Goal: Information Seeking & Learning: Learn about a topic

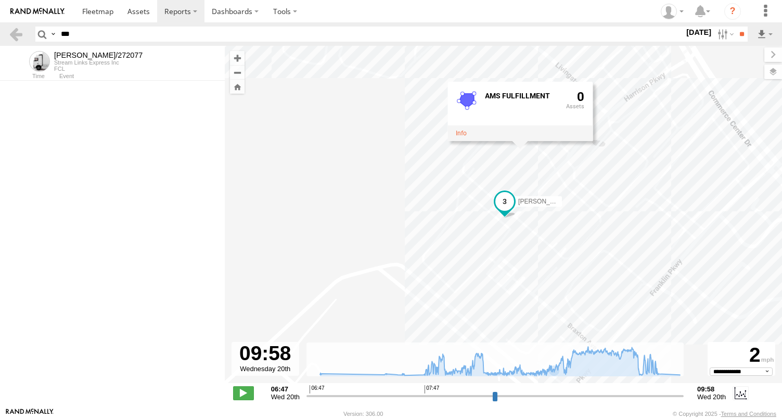
select select "**********"
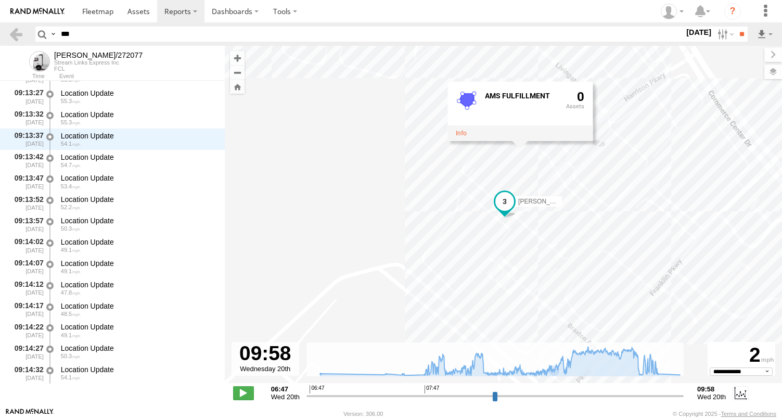
click at [84, 29] on input "***" at bounding box center [371, 34] width 628 height 15
type input "*"
click at [736, 27] on input "**" at bounding box center [742, 34] width 12 height 15
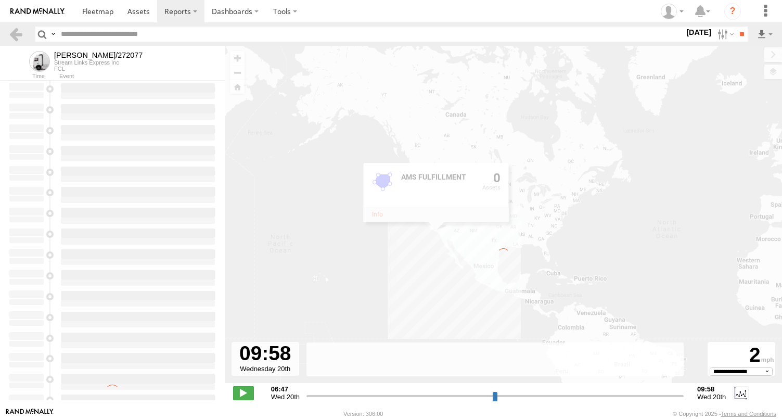
type input "**********"
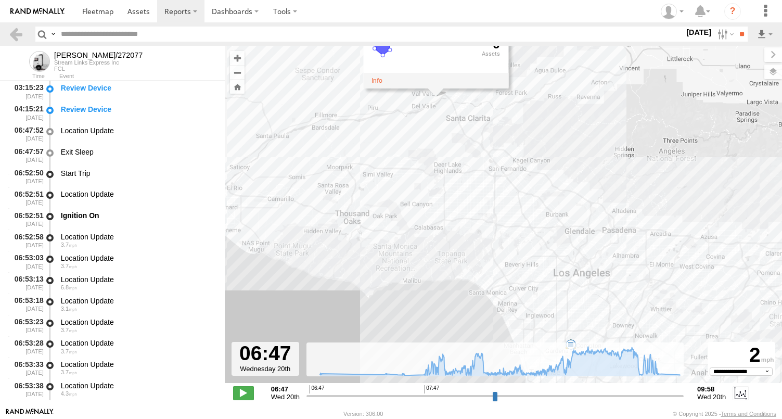
click at [71, 53] on div "[PERSON_NAME]/272077" at bounding box center [98, 55] width 88 height 8
click at [70, 59] on div "[PERSON_NAME]/272077" at bounding box center [98, 55] width 88 height 8
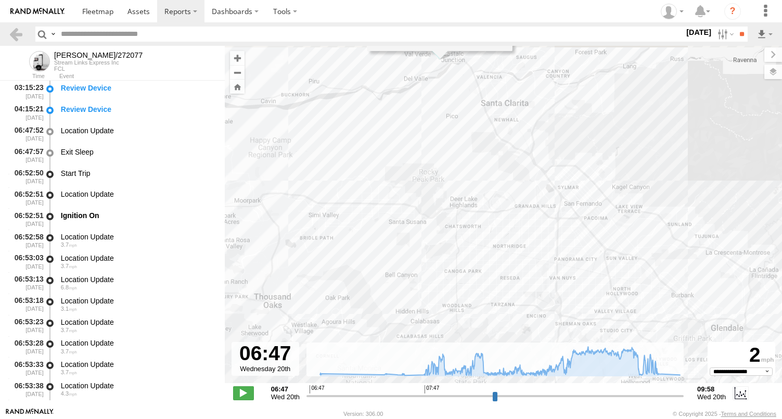
drag, startPoint x: 440, startPoint y: 181, endPoint x: 473, endPoint y: 291, distance: 115.4
click at [473, 291] on div "LARS/272077 06:52 Wed 06:53 Wed 06:54 Wed 07:27 Wed 07:36 Wed AMS FULFILLMENT 0" at bounding box center [503, 220] width 557 height 348
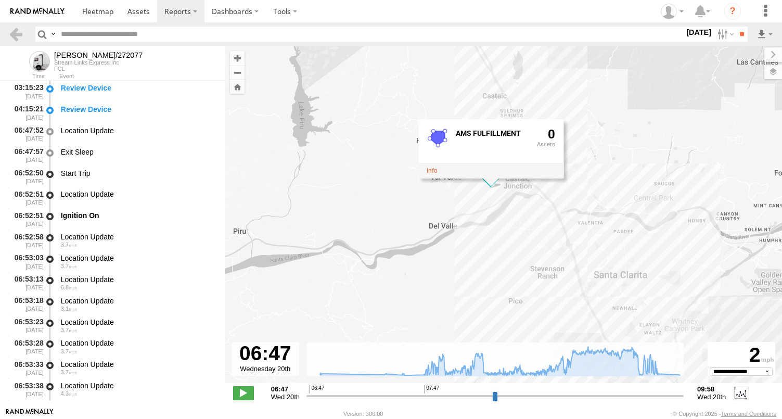
drag, startPoint x: 489, startPoint y: 248, endPoint x: 494, endPoint y: 275, distance: 27.0
click at [494, 273] on div "LARS/272077 06:52 Wed 06:53 Wed 06:54 Wed 07:27 Wed 07:36 Wed AMS FULFILLMENT 0" at bounding box center [503, 220] width 557 height 348
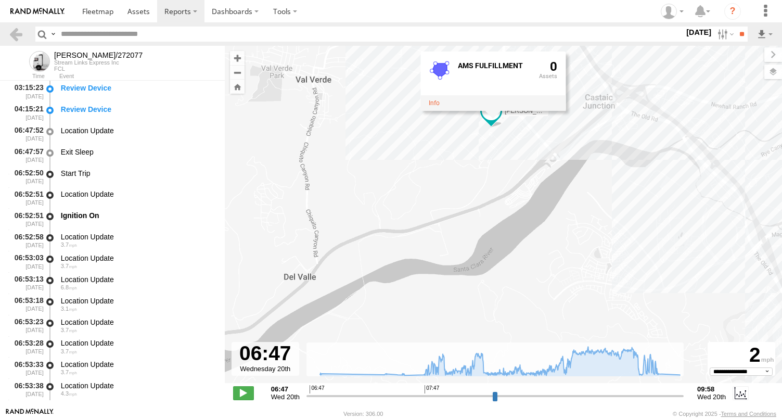
drag, startPoint x: 443, startPoint y: 106, endPoint x: 453, endPoint y: 189, distance: 84.4
click at [453, 188] on div "LARS/272077 06:52 Wed 06:53 Wed 06:54 Wed 07:27 Wed 07:36 Wed AMS FULFILLMENT 0" at bounding box center [503, 220] width 557 height 348
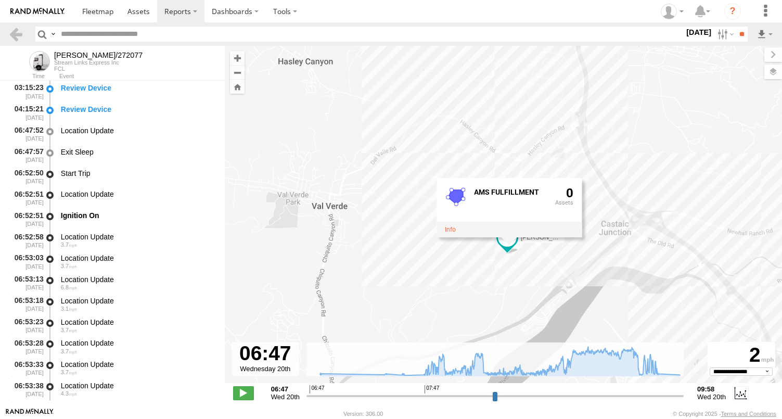
click at [106, 37] on input "text" at bounding box center [371, 34] width 628 height 15
type input "**"
click at [736, 27] on input "**" at bounding box center [742, 34] width 12 height 15
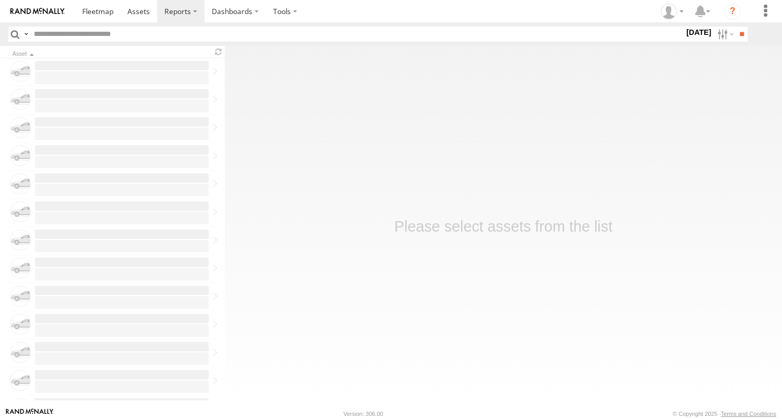
type input "**"
drag, startPoint x: 0, startPoint y: 0, endPoint x: 714, endPoint y: 35, distance: 715.3
click at [714, 35] on label at bounding box center [724, 34] width 22 height 15
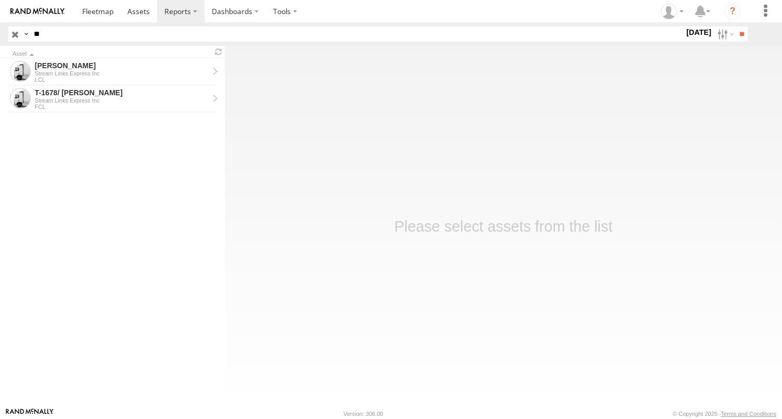
click at [0, 0] on label at bounding box center [0, 0] width 0 height 0
click at [740, 33] on input "**" at bounding box center [742, 34] width 12 height 15
click at [76, 69] on div "T-1678/ LUIS" at bounding box center [122, 65] width 174 height 9
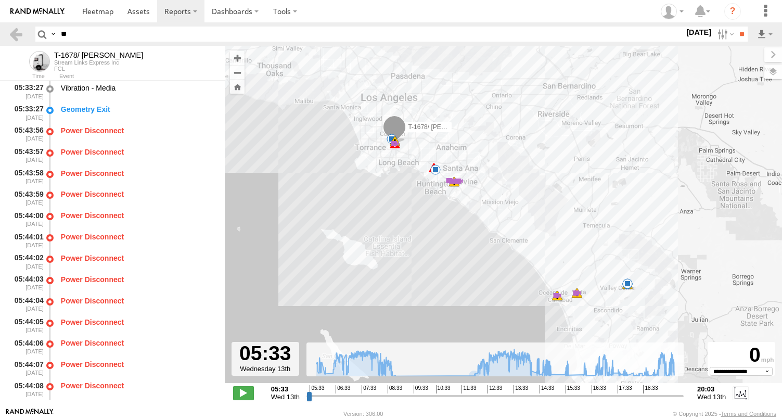
scroll to position [319, 0]
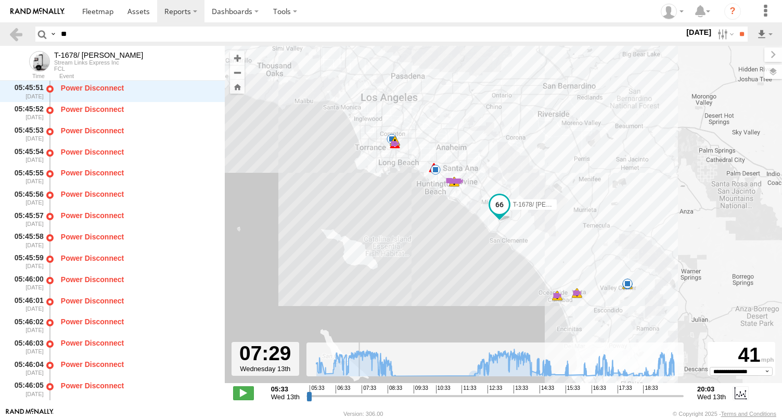
drag, startPoint x: 308, startPoint y: 394, endPoint x: 359, endPoint y: 395, distance: 50.5
click at [359, 395] on input "range" at bounding box center [494, 396] width 377 height 10
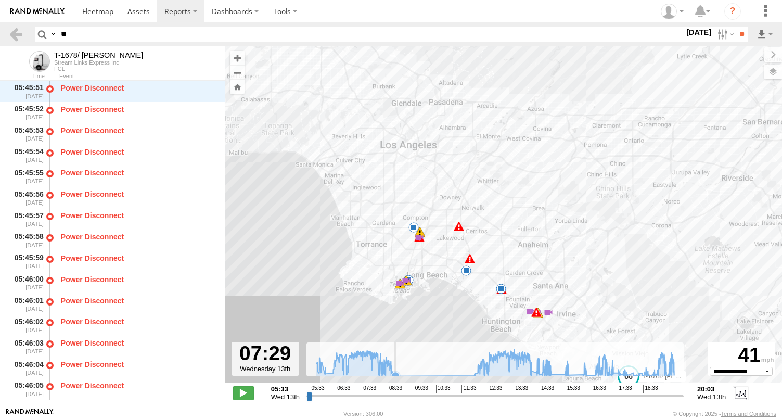
drag, startPoint x: 372, startPoint y: 148, endPoint x: 416, endPoint y: 354, distance: 211.3
click at [416, 354] on div "← Move left → Move right ↑ Move up ↓ Move down + Zoom in - Zoom out Home Jump l…" at bounding box center [503, 227] width 557 height 362
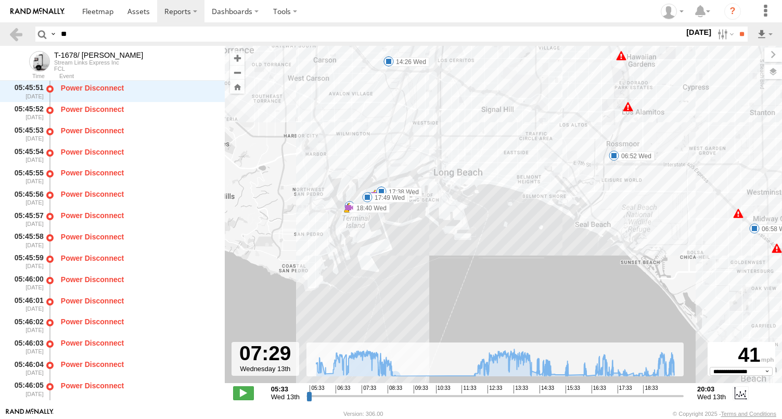
drag, startPoint x: 353, startPoint y: 184, endPoint x: 414, endPoint y: 253, distance: 92.5
click at [414, 253] on div "T-1678/ LUIS 06:58 Wed 07:09 Wed 07:09 Wed 07:11 Wed 08:05 Wed 08:05 Wed 08:54 …" at bounding box center [503, 220] width 557 height 348
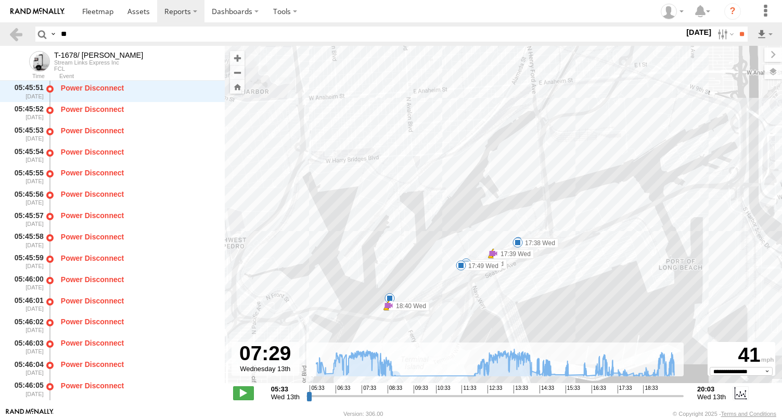
drag, startPoint x: 513, startPoint y: 322, endPoint x: 520, endPoint y: 309, distance: 14.7
click at [518, 310] on div "T-1678/ LUIS 06:58 Wed 07:09 Wed 07:09 Wed 07:11 Wed 08:05 Wed 08:05 Wed 08:54 …" at bounding box center [503, 220] width 557 height 348
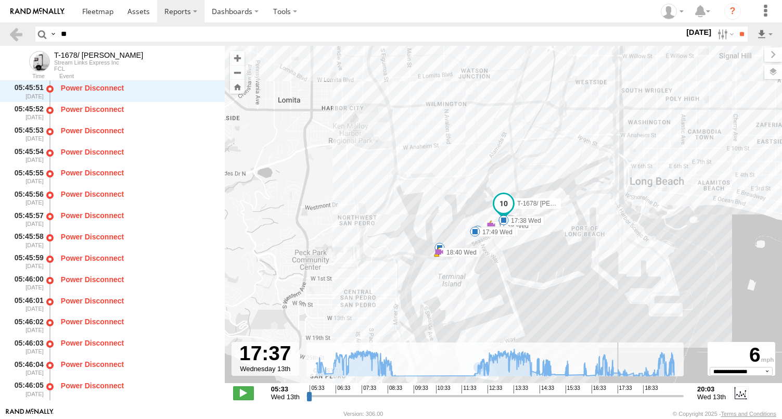
drag, startPoint x: 359, startPoint y: 393, endPoint x: 618, endPoint y: 420, distance: 260.5
click at [618, 401] on input "range" at bounding box center [494, 396] width 377 height 10
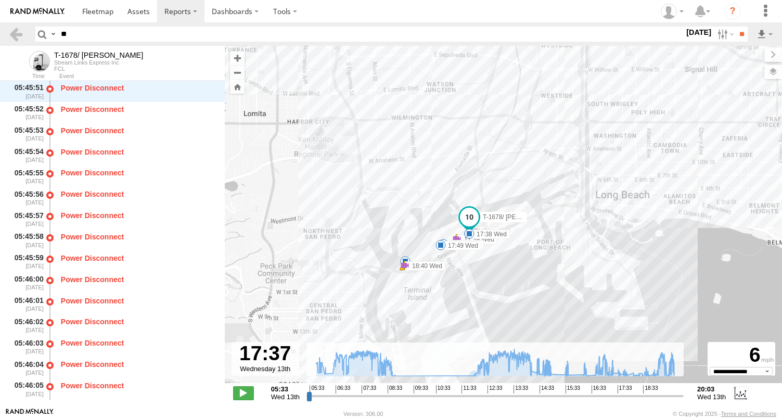
drag, startPoint x: 426, startPoint y: 319, endPoint x: 395, endPoint y: 332, distance: 33.3
click at [395, 332] on div "T-1678/ LUIS 06:58 Wed 07:09 Wed 07:09 Wed 07:11 Wed 08:05 Wed 08:05 Wed 08:54 …" at bounding box center [503, 220] width 557 height 348
click at [396, 274] on div "T-1678/ LUIS 06:58 Wed 07:09 Wed 07:09 Wed 07:11 Wed 08:05 Wed 08:05 Wed 08:54 …" at bounding box center [503, 220] width 557 height 348
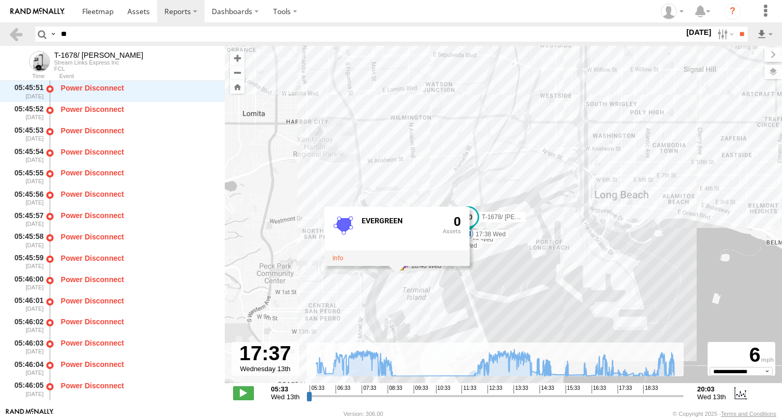
click at [438, 291] on div "T-1678/ LUIS 06:58 Wed 07:09 Wed 07:09 Wed 07:11 Wed 08:05 Wed 08:05 Wed 08:54 …" at bounding box center [503, 220] width 557 height 348
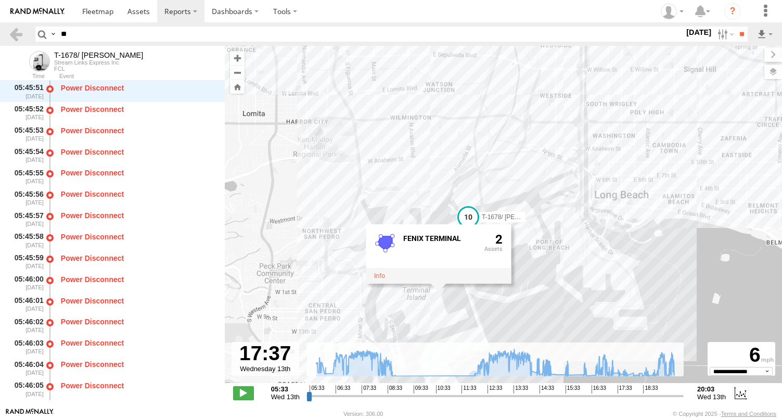
click at [521, 286] on div "T-1678/ LUIS 06:58 Wed 07:09 Wed 07:09 Wed 07:11 Wed 08:05 Wed 08:05 Wed 08:54 …" at bounding box center [503, 220] width 557 height 348
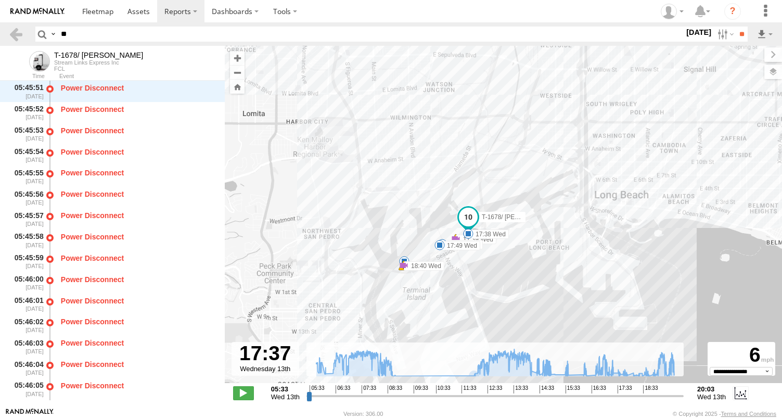
click at [431, 257] on div "T-1678/ LUIS 06:58 Wed 07:09 Wed 07:09 Wed 07:11 Wed 08:05 Wed 08:05 Wed 08:54 …" at bounding box center [503, 220] width 557 height 348
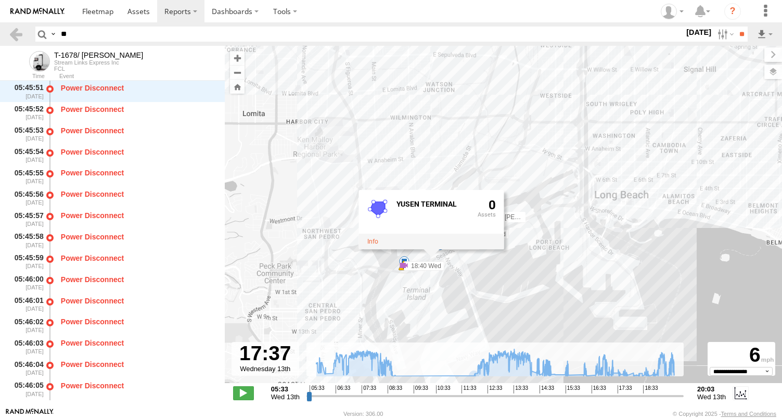
click at [398, 283] on div "T-1678/ LUIS 06:58 Wed 07:09 Wed 07:09 Wed 07:11 Wed 08:05 Wed 08:05 Wed 08:54 …" at bounding box center [503, 220] width 557 height 348
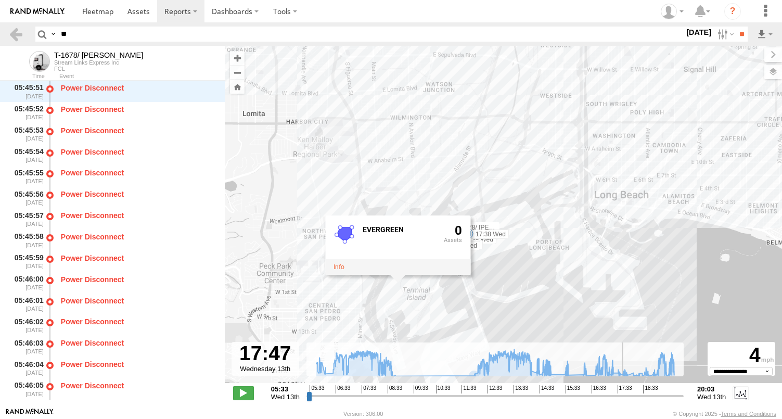
drag, startPoint x: 616, startPoint y: 399, endPoint x: 622, endPoint y: 399, distance: 6.8
click at [622, 399] on input "range" at bounding box center [494, 396] width 377 height 10
click at [564, 287] on div "T-1678/ LUIS 06:58 Wed 07:09 Wed 07:09 Wed 07:11 Wed 08:05 Wed 08:05 Wed 08:54 …" at bounding box center [503, 220] width 557 height 348
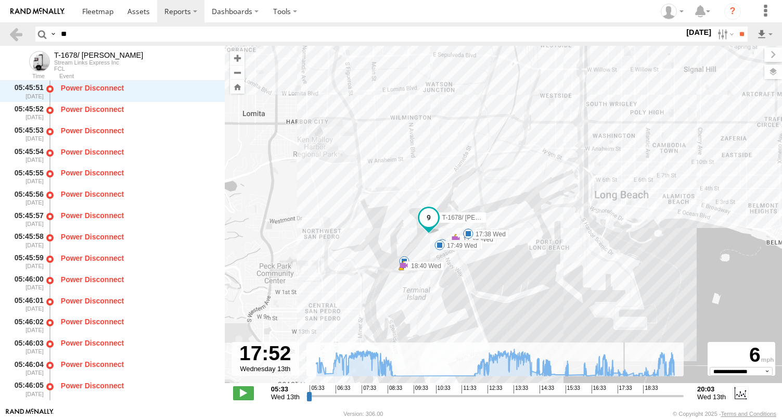
click at [624, 399] on input "range" at bounding box center [494, 396] width 377 height 10
click at [413, 262] on label "18:40 Wed" at bounding box center [424, 265] width 41 height 9
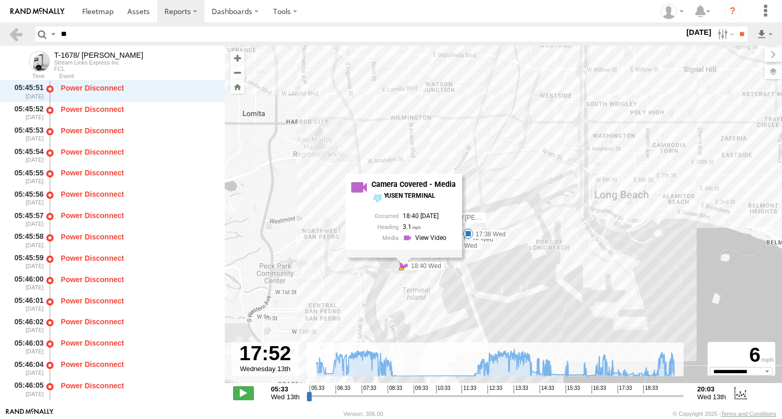
click at [431, 264] on label "18:40 Wed" at bounding box center [424, 265] width 41 height 9
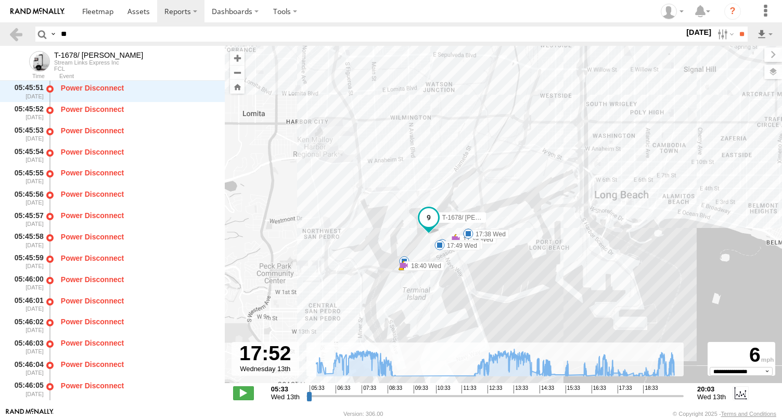
click at [431, 252] on div "T-1678/ LUIS 06:58 Wed 07:09 Wed 07:09 Wed 07:11 Wed 08:05 Wed 08:05 Wed 08:54 …" at bounding box center [503, 220] width 557 height 348
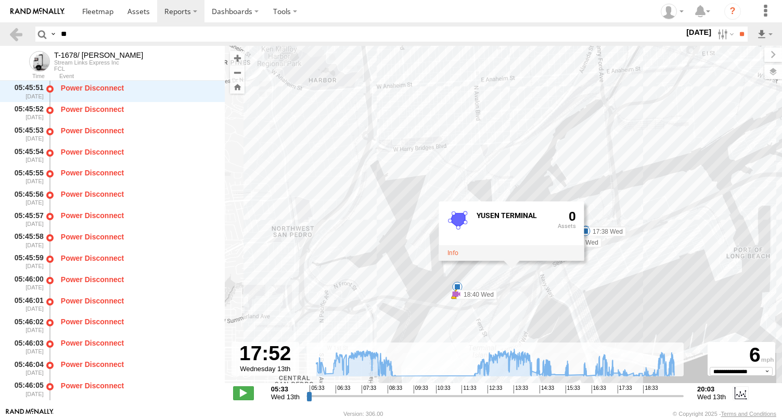
click at [498, 285] on div "T-1678/ LUIS 06:58 Wed 07:09 Wed 07:09 Wed 07:11 Wed 08:05 Wed 08:05 Wed 08:54 …" at bounding box center [503, 220] width 557 height 348
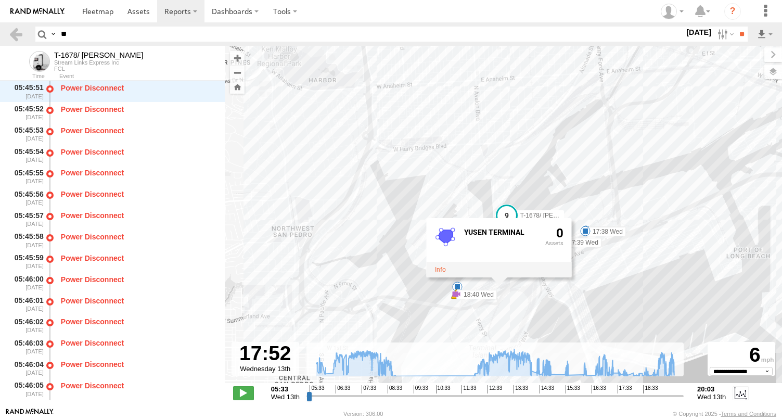
click at [518, 291] on div "T-1678/ LUIS 06:58 Wed 07:09 Wed 07:09 Wed 07:11 Wed 08:05 Wed 08:05 Wed 08:54 …" at bounding box center [503, 220] width 557 height 348
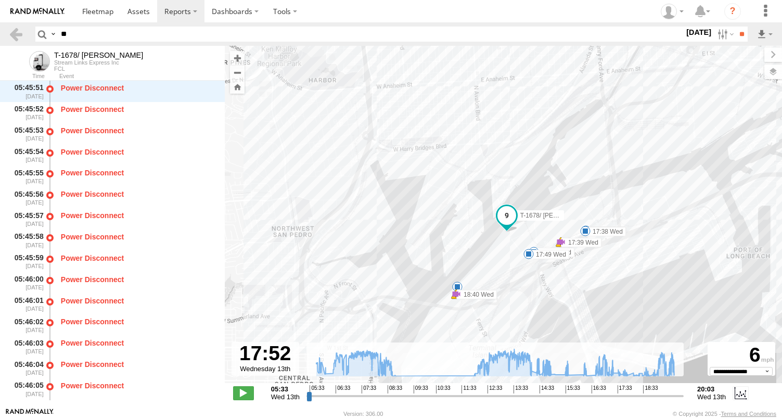
click at [517, 272] on div "T-1678/ LUIS 06:58 Wed 07:09 Wed 07:09 Wed 07:11 Wed 08:05 Wed 08:05 Wed 08:54 …" at bounding box center [503, 220] width 557 height 348
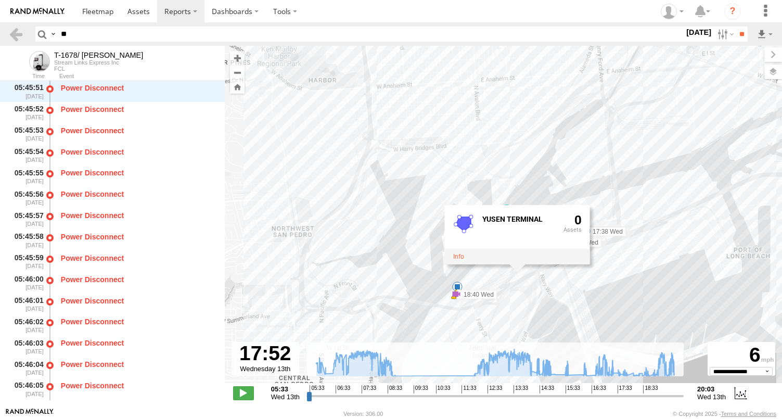
click at [488, 283] on div "T-1678/ LUIS 06:58 Wed 07:09 Wed 07:09 Wed 07:11 Wed 08:05 Wed 08:05 Wed 08:54 …" at bounding box center [503, 220] width 557 height 348
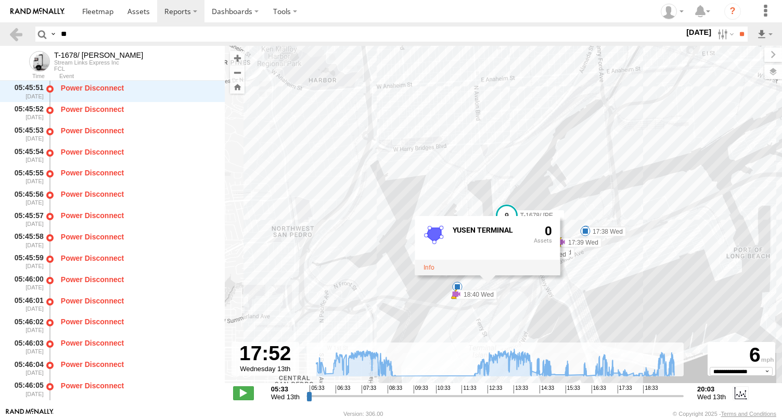
click at [480, 275] on div "YUSEN TERMINAL 0" at bounding box center [487, 244] width 145 height 59
click at [504, 278] on div "T-1678/ LUIS 06:58 Wed 07:09 Wed 07:09 Wed 07:11 Wed 08:05 Wed 08:05 Wed 08:54 …" at bounding box center [503, 220] width 557 height 348
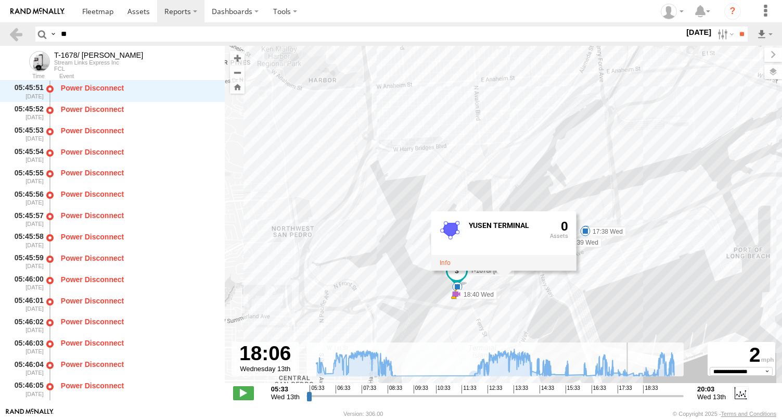
type input "**********"
click at [631, 394] on input "range" at bounding box center [494, 396] width 377 height 10
click at [579, 214] on div "T-1678/ LUIS 06:58 Wed 07:09 Wed 07:09 Wed 07:11 Wed 08:05 Wed 08:05 Wed 08:54 …" at bounding box center [503, 220] width 557 height 348
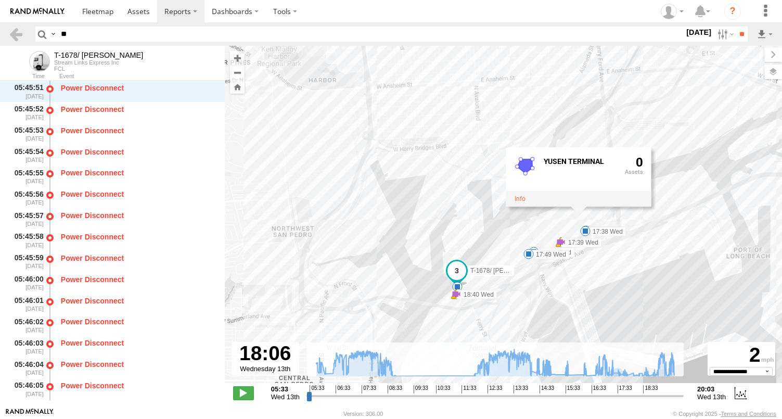
click at [523, 265] on div "T-1678/ LUIS 06:58 Wed 07:09 Wed 07:09 Wed 07:11 Wed 08:05 Wed 08:05 Wed 08:54 …" at bounding box center [503, 220] width 557 height 348
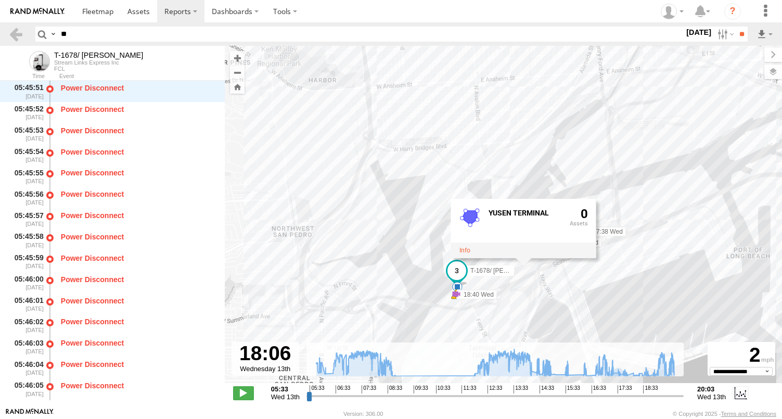
click at [537, 260] on div "T-1678/ LUIS 06:58 Wed 07:09 Wed 07:09 Wed 07:11 Wed 08:05 Wed 08:05 Wed 08:54 …" at bounding box center [503, 220] width 557 height 348
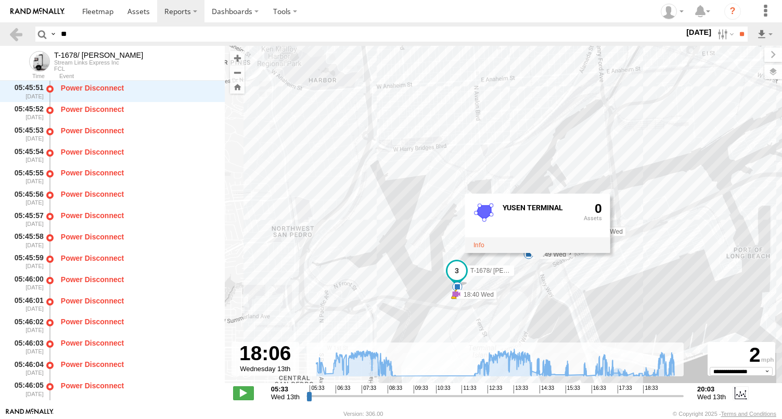
click at [534, 252] on div "YUSEN TERMINAL 0" at bounding box center [537, 222] width 145 height 59
click at [532, 252] on div "YUSEN TERMINAL 0" at bounding box center [537, 222] width 145 height 59
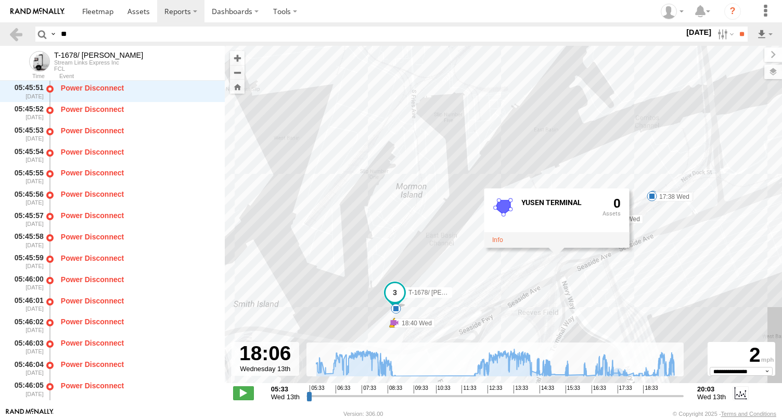
click at [548, 248] on div "YUSEN TERMINAL 0" at bounding box center [556, 217] width 145 height 59
click at [545, 257] on div "T-1678/ LUIS 06:58 Wed 07:09 Wed 07:09 Wed 07:11 Wed 08:05 Wed 08:05 Wed 08:54 …" at bounding box center [503, 220] width 557 height 348
click at [550, 249] on div "YUSEN TERMINAL 0" at bounding box center [545, 218] width 145 height 59
click at [555, 260] on div "T-1678/ LUIS 06:58 Wed 07:09 Wed 07:09 Wed 07:11 Wed 08:05 Wed 08:05 Wed 08:54 …" at bounding box center [503, 220] width 557 height 348
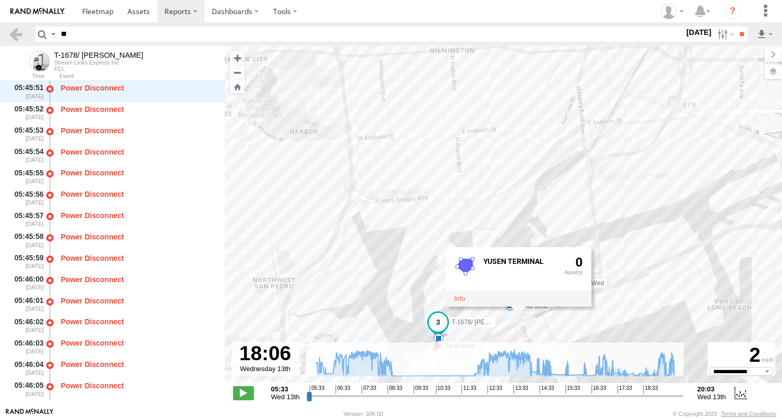
drag, startPoint x: 670, startPoint y: 270, endPoint x: 652, endPoint y: 312, distance: 45.5
click at [652, 312] on div "T-1678/ LUIS 06:58 Wed 07:09 Wed 07:09 Wed 07:11 Wed 08:05 Wed 08:05 Wed 08:54 …" at bounding box center [503, 220] width 557 height 348
click at [82, 34] on input "**" at bounding box center [371, 34] width 628 height 15
type input "*"
click at [713, 32] on label at bounding box center [724, 34] width 22 height 15
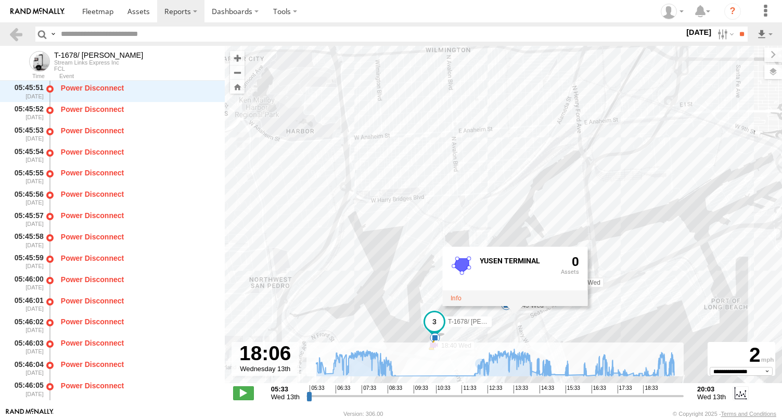
click at [0, 0] on label at bounding box center [0, 0] width 0 height 0
click at [739, 33] on input "**" at bounding box center [742, 34] width 12 height 15
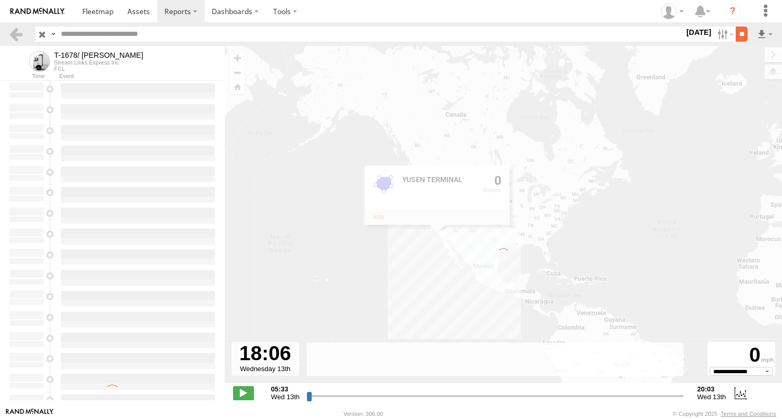
type input "**********"
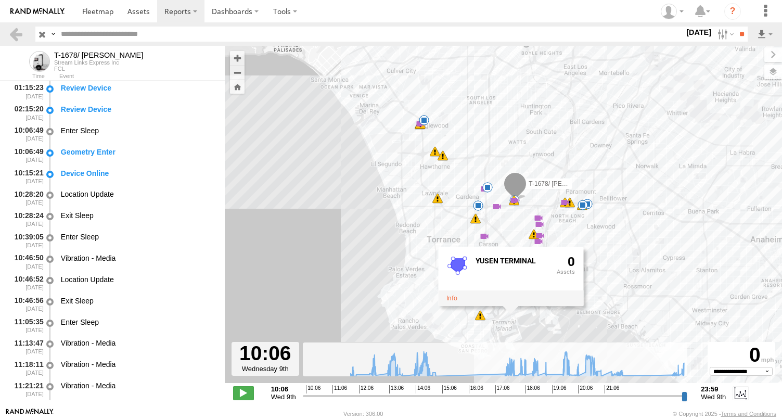
click at [67, 35] on input "text" at bounding box center [371, 34] width 628 height 15
click at [28, 34] on header "Search Query Asset ID Asset Label Registration Manufacturer Model VIN Job ID" at bounding box center [391, 33] width 782 height 23
click at [10, 34] on link at bounding box center [15, 34] width 15 height 15
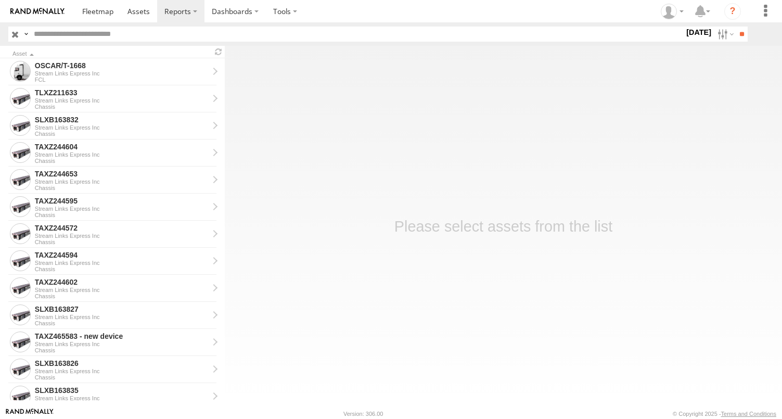
click at [94, 36] on input "text" at bounding box center [357, 34] width 655 height 15
type input "**"
click at [736, 27] on input "**" at bounding box center [742, 34] width 12 height 15
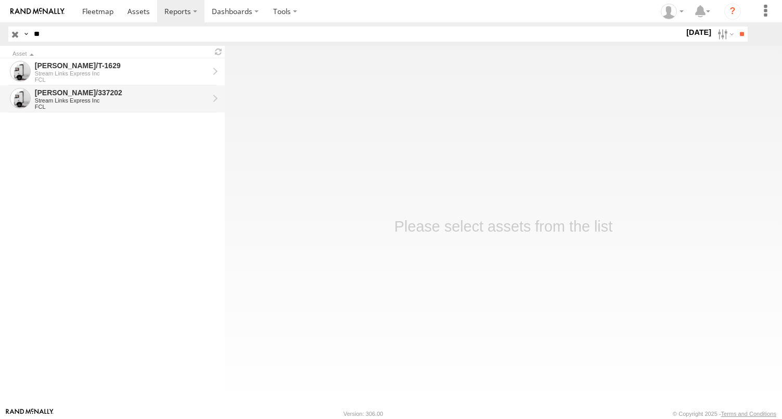
click at [57, 98] on div "Stream Links Express Inc" at bounding box center [122, 100] width 174 height 6
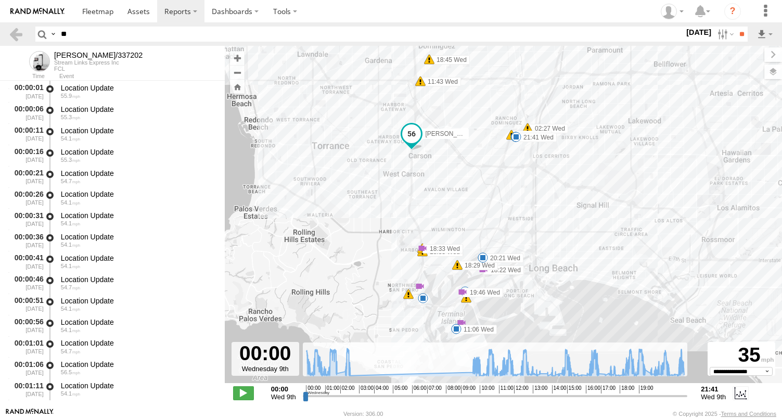
drag, startPoint x: 508, startPoint y: 314, endPoint x: 514, endPoint y: 253, distance: 61.1
click at [514, 253] on div "MARCIAL/337202 01:44 Wed 02:13 Wed 02:15 Wed 02:16 Wed 02:16 Wed 02:18 Wed 02:1…" at bounding box center [503, 220] width 557 height 348
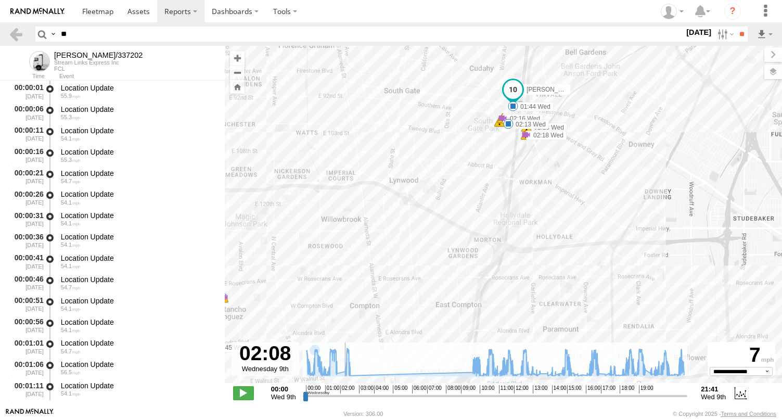
drag, startPoint x: 306, startPoint y: 399, endPoint x: 342, endPoint y: 398, distance: 35.9
click at [342, 398] on input "range" at bounding box center [495, 396] width 385 height 10
drag, startPoint x: 344, startPoint y: 401, endPoint x: 407, endPoint y: 399, distance: 63.0
click at [407, 399] on div "**********" at bounding box center [503, 394] width 557 height 22
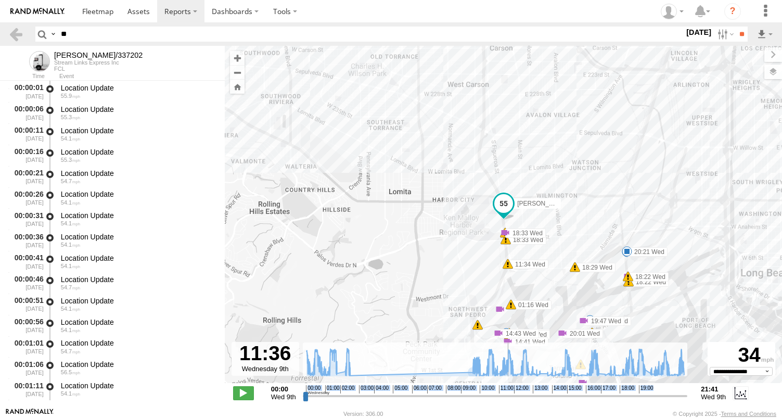
drag, startPoint x: 341, startPoint y: 397, endPoint x: 508, endPoint y: 387, distance: 166.8
click at [508, 391] on input "range" at bounding box center [495, 396] width 385 height 10
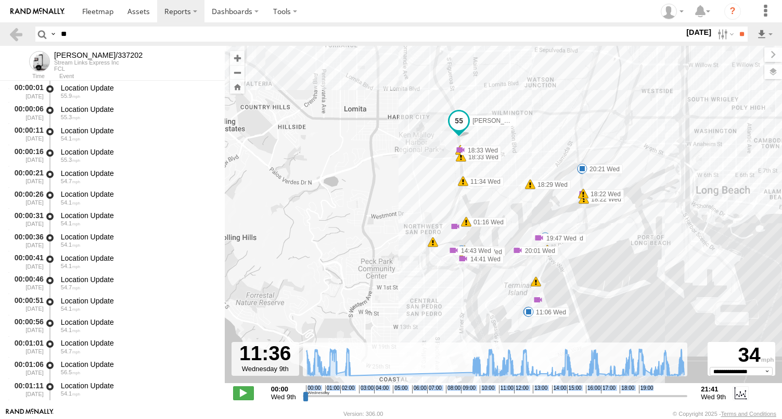
drag, startPoint x: 416, startPoint y: 264, endPoint x: 364, endPoint y: 160, distance: 116.6
click at [364, 160] on div "MARCIAL/337202 01:44 Wed 02:13 Wed 02:15 Wed 02:16 Wed 02:16 Wed 02:18 Wed 02:1…" at bounding box center [503, 220] width 557 height 348
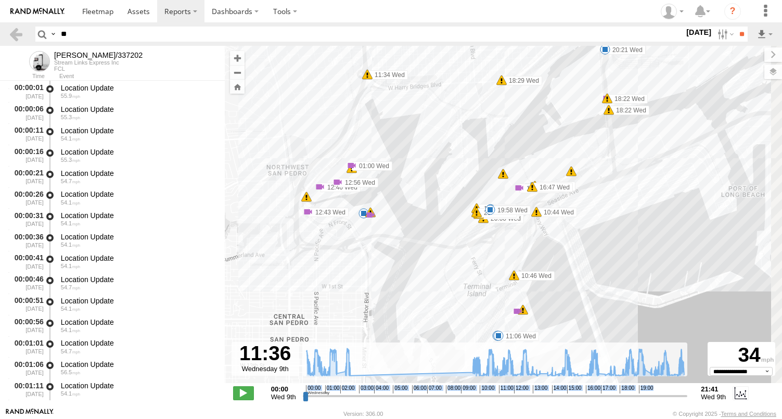
drag, startPoint x: 579, startPoint y: 251, endPoint x: 464, endPoint y: 266, distance: 116.0
click at [464, 266] on div "MARCIAL/337202 01:44 Wed 02:13 Wed 02:15 Wed 02:16 Wed 02:16 Wed 02:18 Wed 02:1…" at bounding box center [503, 220] width 557 height 348
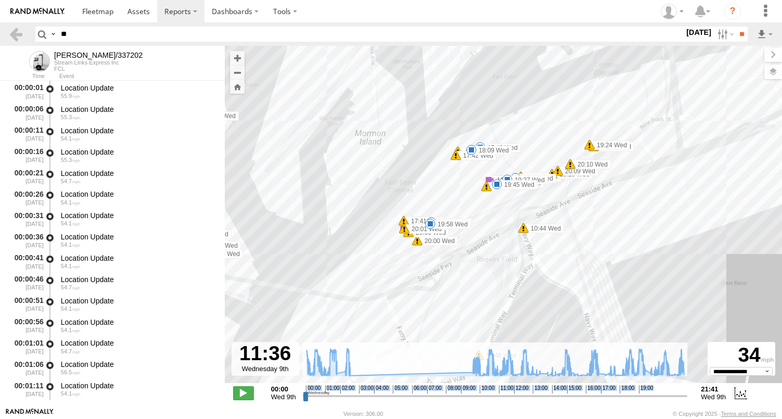
drag, startPoint x: 516, startPoint y: 220, endPoint x: 509, endPoint y: 297, distance: 76.7
click at [509, 297] on div "MARCIAL/337202 01:44 Wed 02:13 Wed 02:15 Wed 02:16 Wed 02:16 Wed 02:18 Wed 02:1…" at bounding box center [503, 220] width 557 height 348
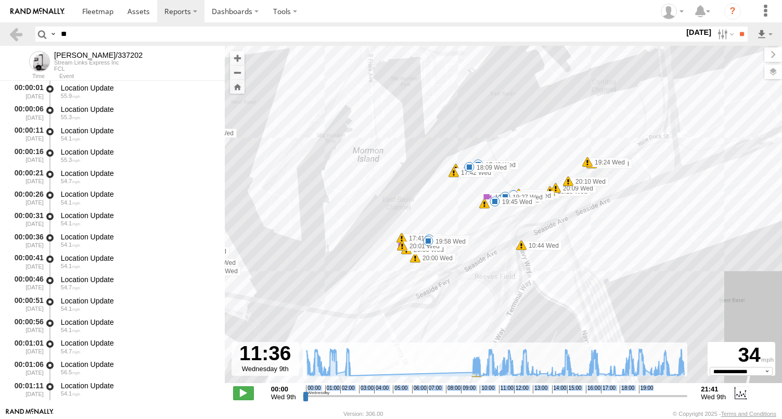
click at [504, 301] on div "MARCIAL/337202 01:44 Wed 02:13 Wed 02:15 Wed 02:16 Wed 02:16 Wed 02:18 Wed 02:1…" at bounding box center [503, 220] width 557 height 348
click at [490, 291] on div "MARCIAL/337202 01:44 Wed 02:13 Wed 02:15 Wed 02:16 Wed 02:16 Wed 02:18 Wed 02:1…" at bounding box center [503, 220] width 557 height 348
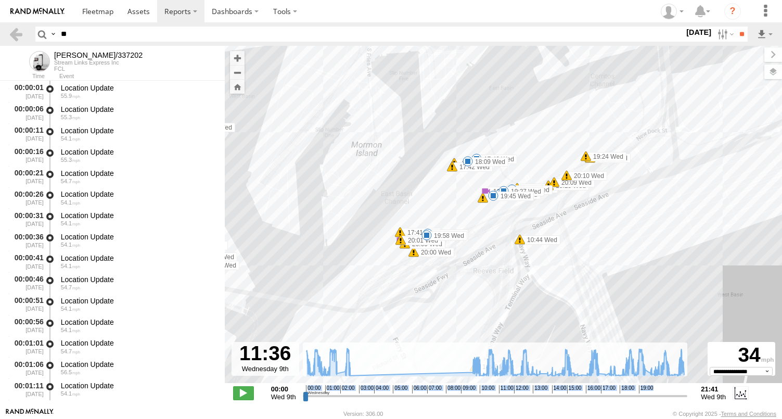
drag, startPoint x: 470, startPoint y: 204, endPoint x: 476, endPoint y: 216, distance: 13.7
click at [470, 206] on div "MARCIAL/337202 01:44 Wed 02:13 Wed 02:15 Wed 02:16 Wed 02:16 Wed 02:18 Wed 02:1…" at bounding box center [503, 220] width 557 height 348
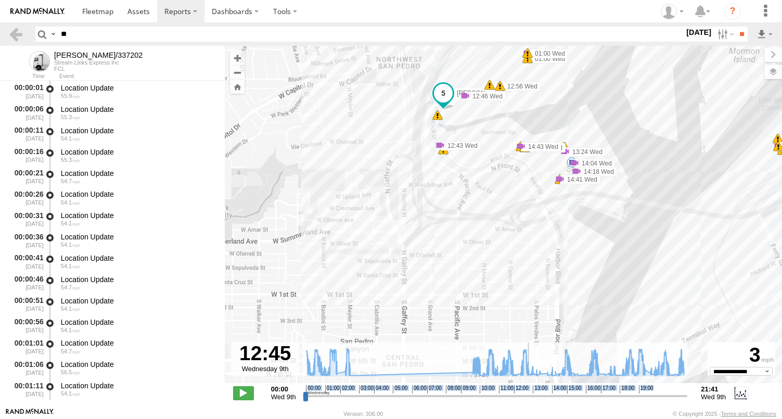
drag, startPoint x: 510, startPoint y: 396, endPoint x: 528, endPoint y: 396, distance: 18.2
type input "**********"
click at [528, 396] on input "range" at bounding box center [495, 396] width 385 height 10
click at [714, 29] on label at bounding box center [724, 34] width 22 height 15
click at [0, 0] on label at bounding box center [0, 0] width 0 height 0
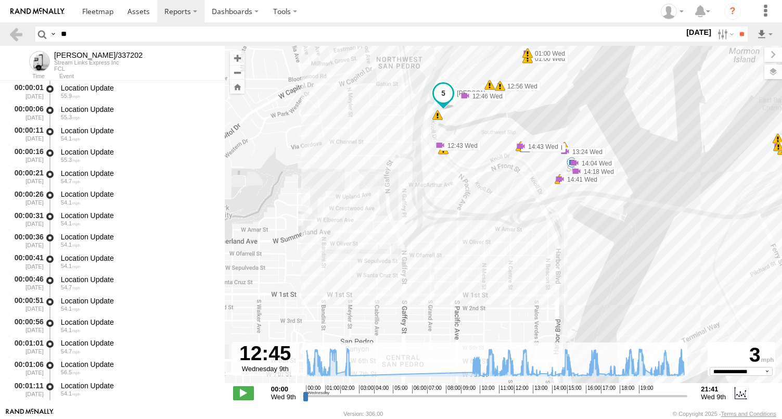
click at [0, 0] on label at bounding box center [0, 0] width 0 height 0
click at [736, 34] on input "**" at bounding box center [742, 34] width 12 height 15
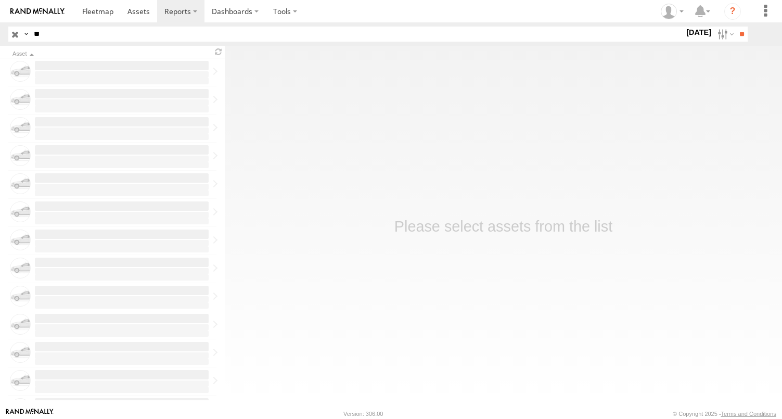
click at [85, 36] on input "**" at bounding box center [357, 34] width 655 height 15
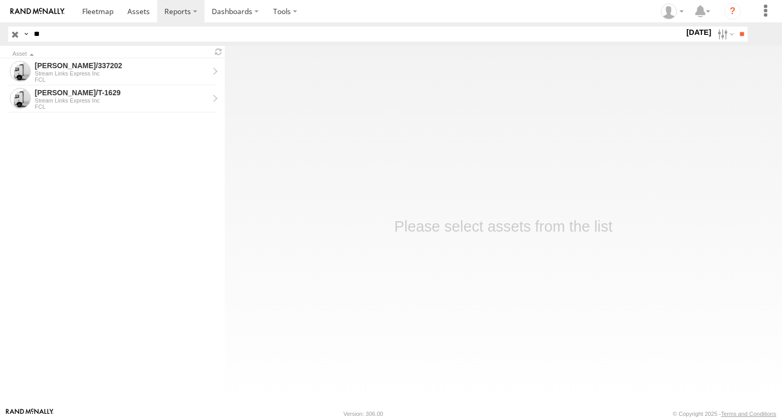
type input "*"
click at [736, 27] on input "**" at bounding box center [742, 34] width 12 height 15
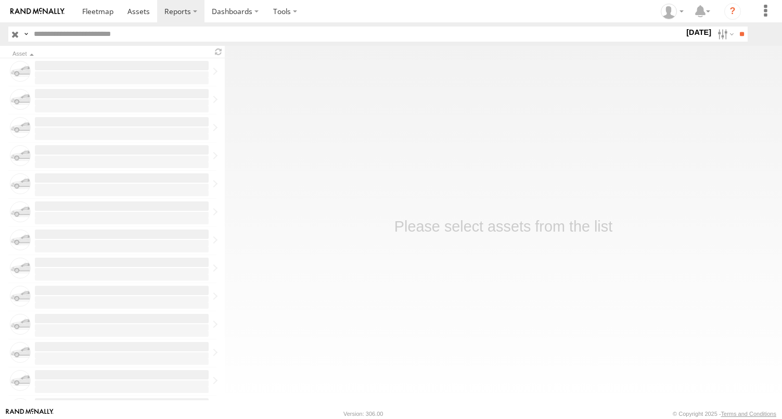
click at [13, 35] on input "button" at bounding box center [15, 34] width 14 height 15
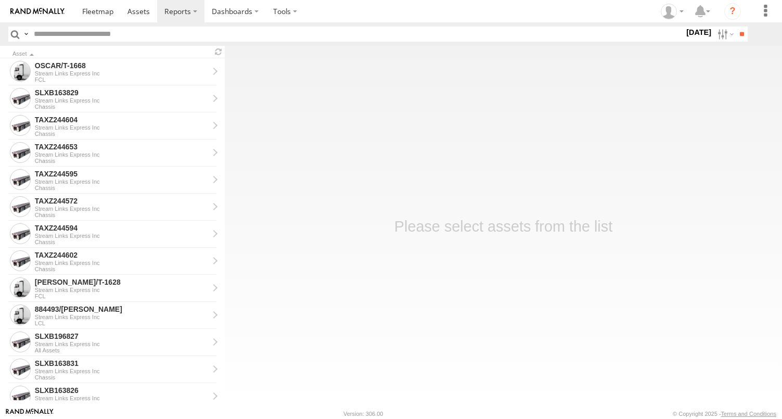
click at [89, 35] on input "text" at bounding box center [357, 34] width 655 height 15
type input "**"
click at [736, 27] on input "**" at bounding box center [742, 34] width 12 height 15
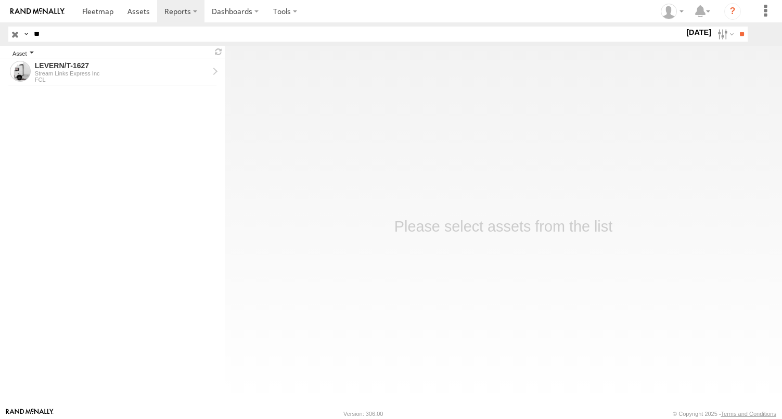
click at [56, 55] on div "Asset" at bounding box center [110, 54] width 196 height 5
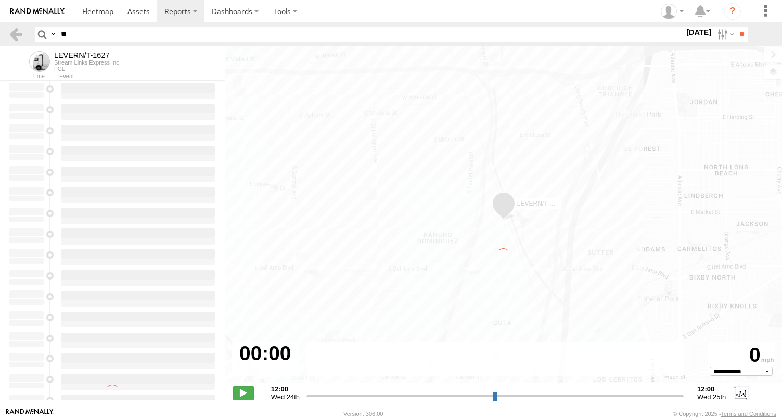
type input "**********"
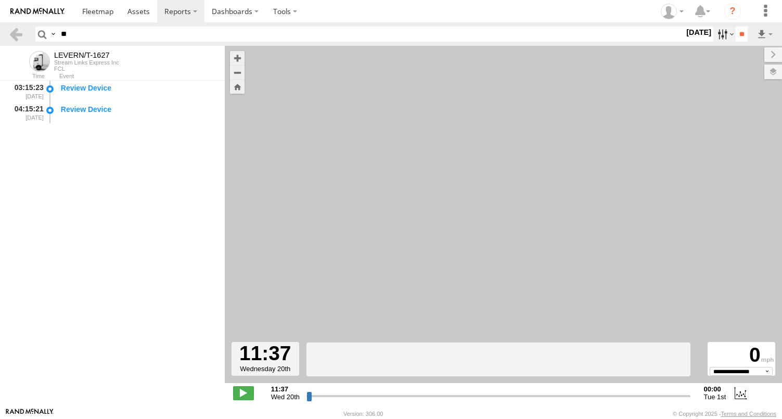
click at [719, 35] on label at bounding box center [724, 34] width 22 height 15
click at [0, 0] on label at bounding box center [0, 0] width 0 height 0
click at [737, 33] on input "**" at bounding box center [742, 34] width 12 height 15
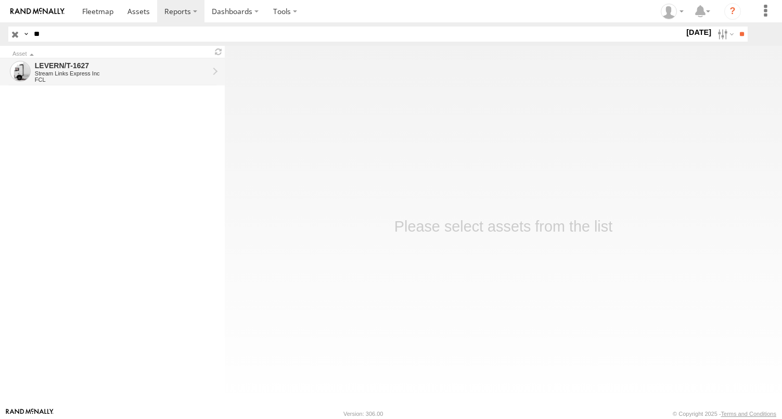
click at [51, 73] on div "Stream Links Express Inc" at bounding box center [122, 73] width 174 height 6
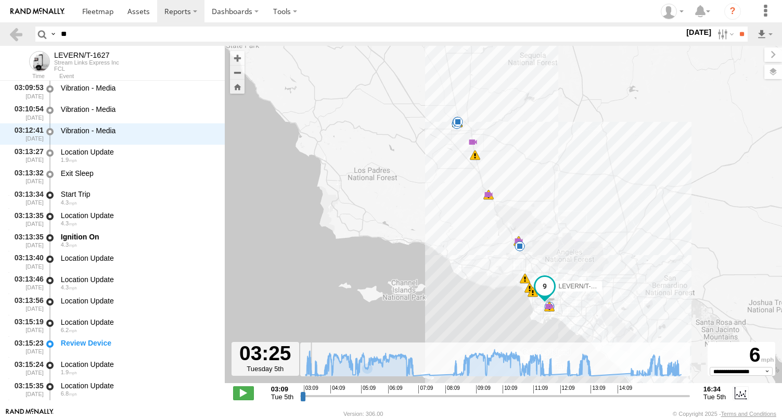
scroll to position [43, 0]
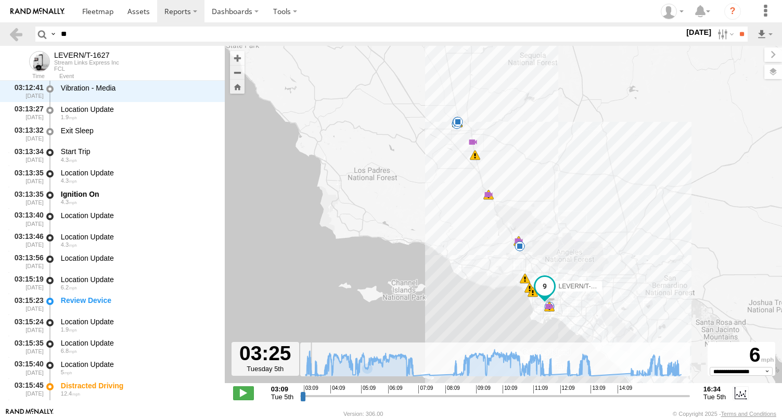
drag, startPoint x: 303, startPoint y: 400, endPoint x: 342, endPoint y: 393, distance: 39.5
click at [341, 394] on input "range" at bounding box center [495, 396] width 390 height 10
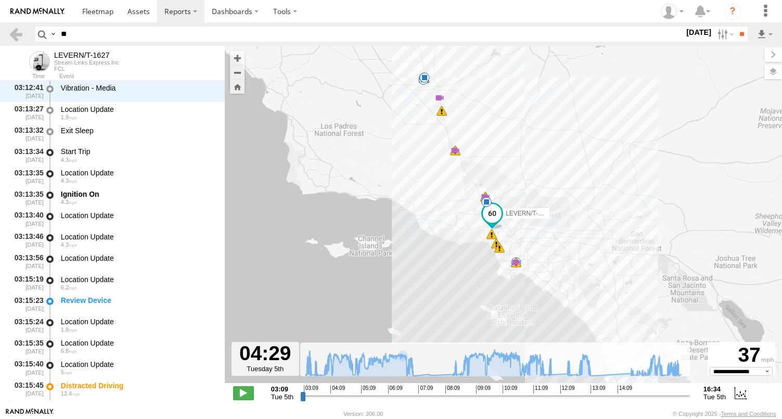
drag, startPoint x: 481, startPoint y: 297, endPoint x: 423, endPoint y: 194, distance: 118.6
click at [424, 193] on div "LEVERN/T-1627 04:52 Tue 04:58 Tue 06:59 Tue 08:23 Tue 08:31 Tue 08:31 Tue 08:38…" at bounding box center [503, 220] width 557 height 348
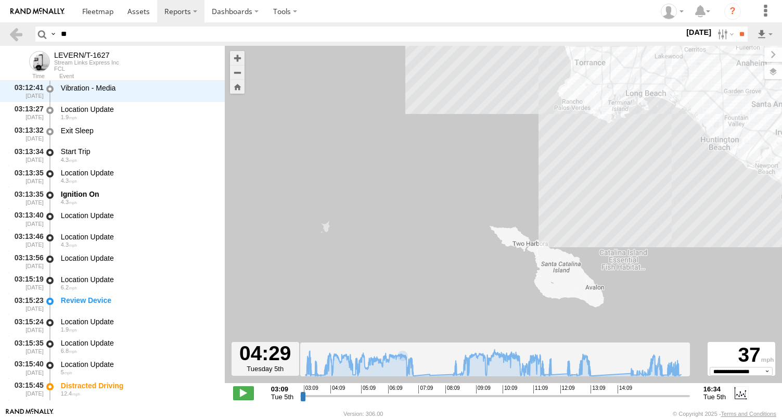
drag, startPoint x: 568, startPoint y: 206, endPoint x: 443, endPoint y: 310, distance: 162.2
click at [443, 310] on div "LEVERN/T-1627 04:52 Tue 04:58 Tue 06:59 Tue 08:23 Tue 08:31 Tue 08:31 Tue 08:38…" at bounding box center [503, 220] width 557 height 348
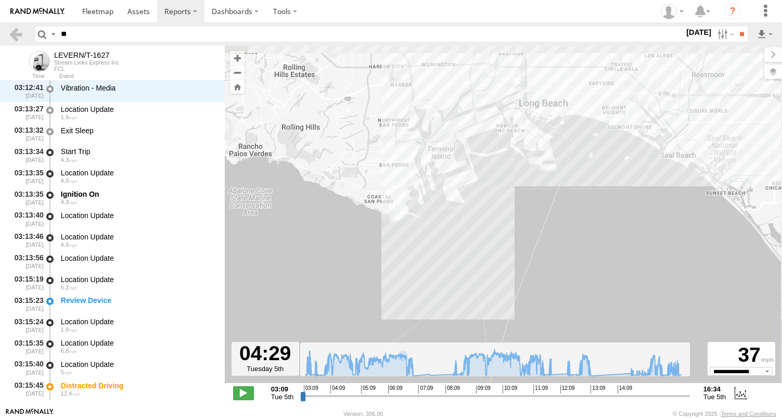
drag, startPoint x: 471, startPoint y: 248, endPoint x: 437, endPoint y: 364, distance: 120.9
click at [437, 367] on div "← Move left → Move right ↑ Move up ↓ Move down + Zoom in - Zoom out Home Jump l…" at bounding box center [503, 227] width 557 height 362
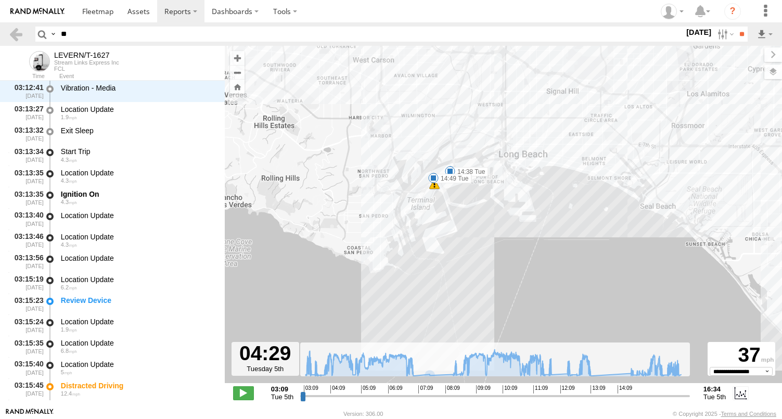
drag, startPoint x: 437, startPoint y: 248, endPoint x: 427, endPoint y: 287, distance: 39.6
click at [428, 287] on div "LEVERN/T-1627 04:52 Tue 04:58 Tue 06:59 Tue 08:23 Tue 08:31 Tue 08:31 Tue 08:38…" at bounding box center [503, 220] width 557 height 348
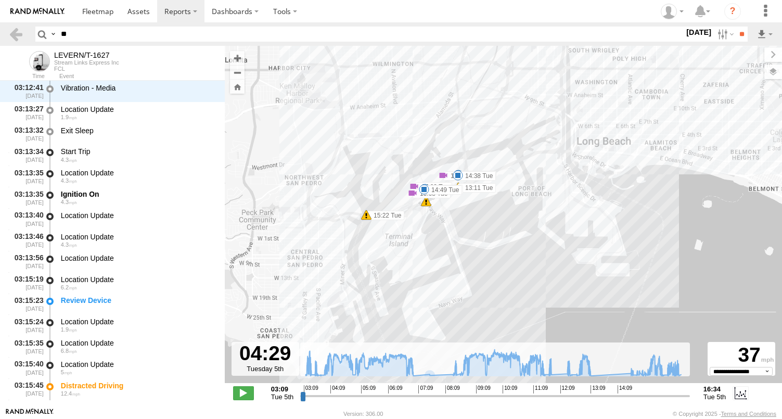
drag, startPoint x: 444, startPoint y: 240, endPoint x: 442, endPoint y: 294, distance: 54.2
click at [442, 294] on div "LEVERN/T-1627 04:52 Tue 04:58 Tue 06:59 Tue 08:23 Tue 08:31 Tue 08:31 Tue 08:38…" at bounding box center [503, 220] width 557 height 348
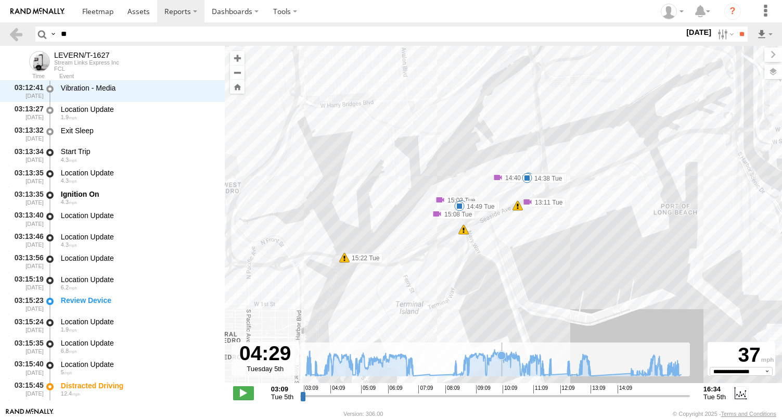
drag, startPoint x: 446, startPoint y: 242, endPoint x: 528, endPoint y: 347, distance: 132.4
click at [528, 347] on div "← Move left → Move right ↑ Move up ↓ Move down + Zoom in - Zoom out Home Jump l…" at bounding box center [503, 227] width 557 height 362
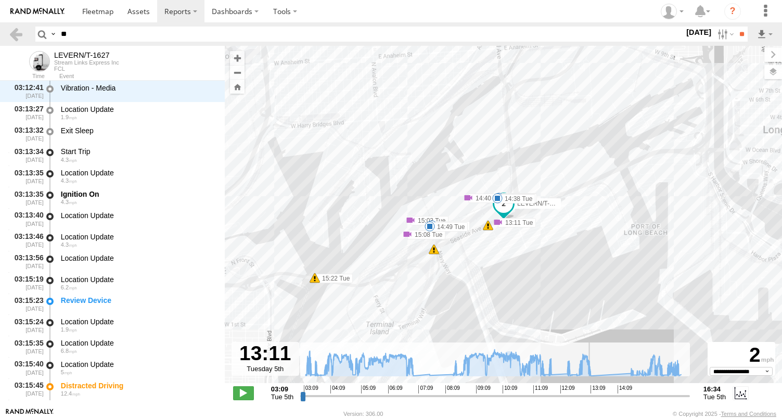
drag, startPoint x: 340, startPoint y: 397, endPoint x: 590, endPoint y: 418, distance: 250.6
click at [590, 401] on input "range" at bounding box center [495, 396] width 390 height 10
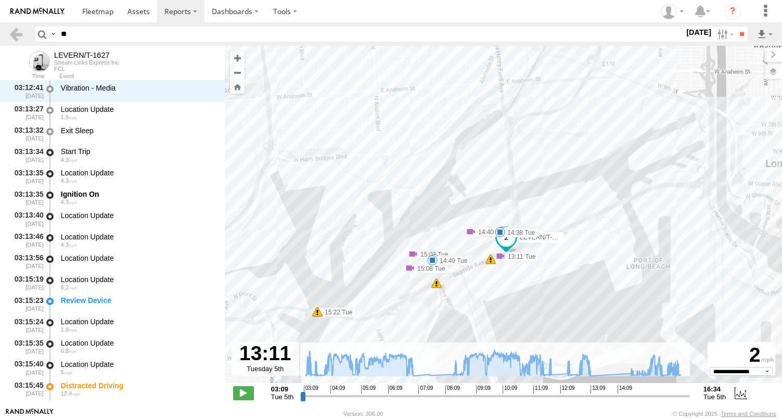
drag, startPoint x: 465, startPoint y: 297, endPoint x: 474, endPoint y: 322, distance: 26.0
click at [468, 335] on div "LEVERN/T-1627 04:52 Tue 04:58 Tue 06:59 Tue 08:23 Tue 08:31 Tue 08:31 Tue 08:38…" at bounding box center [503, 220] width 557 height 348
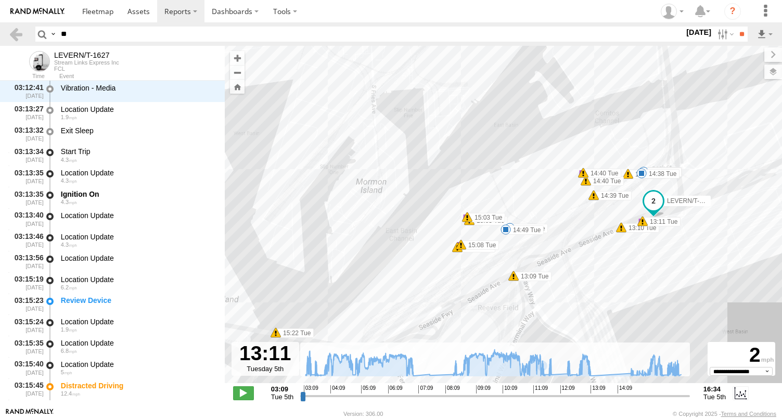
drag, startPoint x: 467, startPoint y: 288, endPoint x: 630, endPoint y: 294, distance: 162.5
click at [623, 315] on div "LEVERN/T-1627 04:52 Tue 04:58 Tue 06:59 Tue 08:23 Tue 08:31 Tue 08:31 Tue 08:38…" at bounding box center [503, 220] width 557 height 348
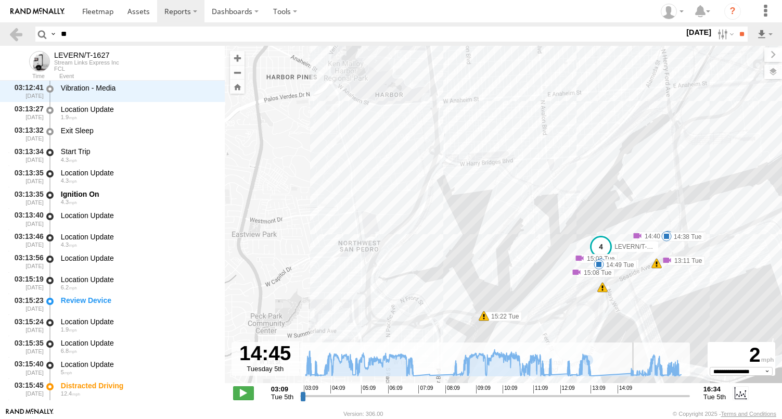
drag, startPoint x: 589, startPoint y: 397, endPoint x: 626, endPoint y: 382, distance: 40.2
click at [632, 401] on input "range" at bounding box center [495, 396] width 390 height 10
click at [633, 393] on input "range" at bounding box center [495, 396] width 390 height 10
click at [558, 298] on div "LEVERN/T-1627 04:52 Tue 04:58 Tue 06:59 Tue 08:23 Tue 08:31 Tue 08:31 Tue 08:38…" at bounding box center [503, 220] width 557 height 348
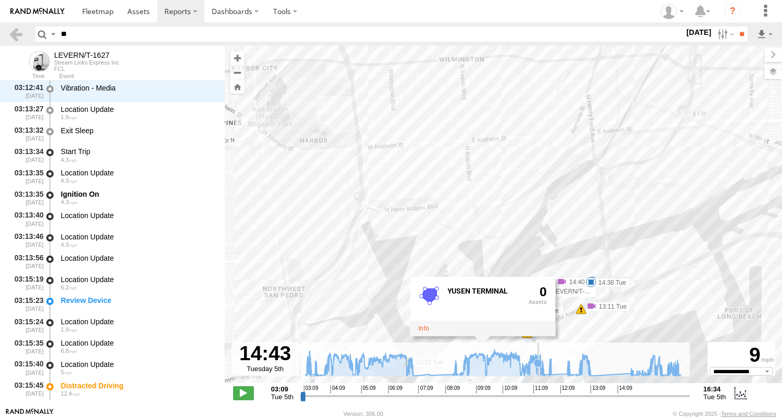
drag, startPoint x: 615, startPoint y: 316, endPoint x: 539, endPoint y: 362, distance: 89.4
click at [539, 362] on div "← Move left → Move right ↑ Move up ↓ Move down + Zoom in - Zoom out Home Jump l…" at bounding box center [503, 227] width 557 height 362
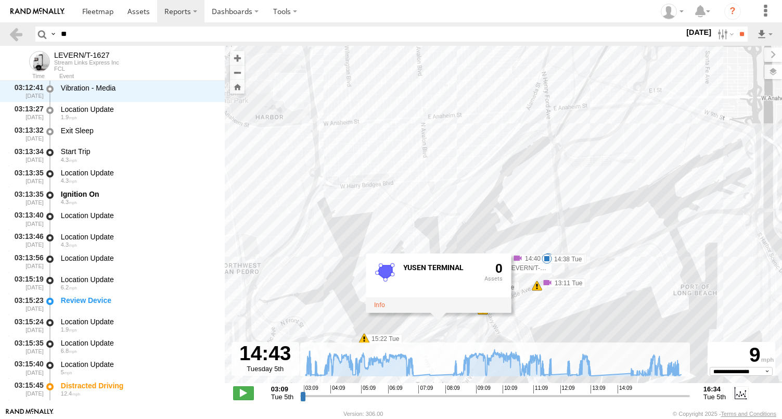
drag, startPoint x: 349, startPoint y: 253, endPoint x: 303, endPoint y: 229, distance: 51.9
click at [303, 229] on div "LEVERN/T-1627 04:52 Tue 04:58 Tue 06:59 Tue 08:23 Tue 08:31 Tue 08:31 Tue 08:38…" at bounding box center [503, 220] width 557 height 348
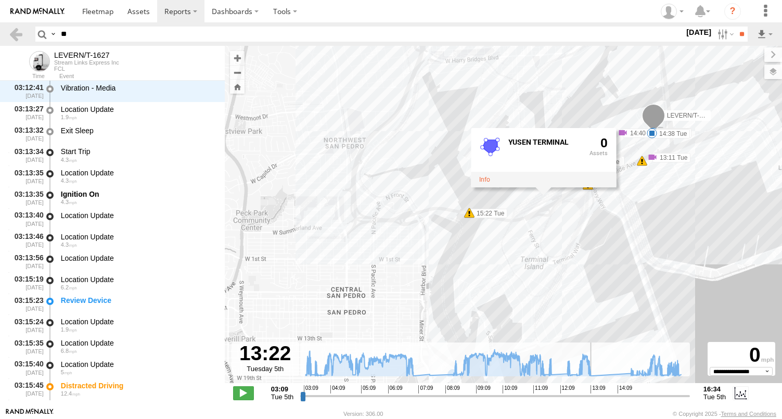
drag, startPoint x: 633, startPoint y: 395, endPoint x: 595, endPoint y: 395, distance: 38.0
type input "**********"
click at [595, 395] on input "range" at bounding box center [495, 396] width 390 height 10
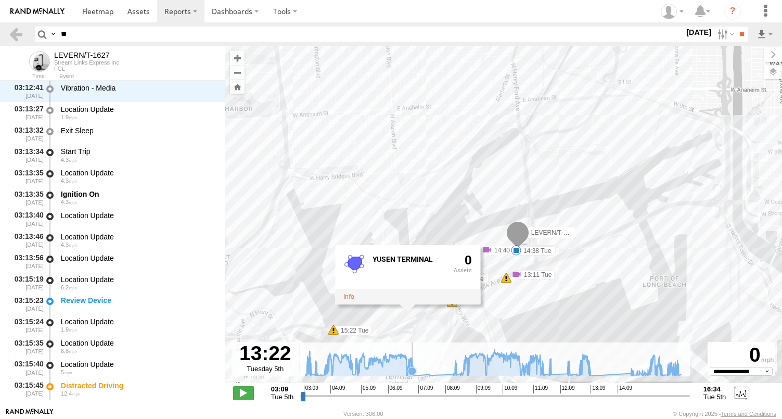
drag, startPoint x: 550, startPoint y: 247, endPoint x: 413, endPoint y: 366, distance: 181.8
click at [413, 366] on div "← Move left → Move right ↑ Move up ↓ Move down + Zoom in - Zoom out Home Jump l…" at bounding box center [503, 227] width 557 height 362
click at [84, 12] on span at bounding box center [97, 11] width 31 height 10
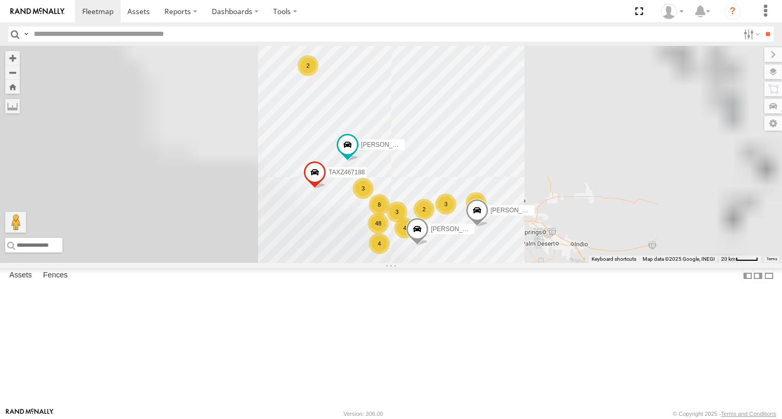
click at [82, 30] on input "text" at bounding box center [384, 34] width 709 height 15
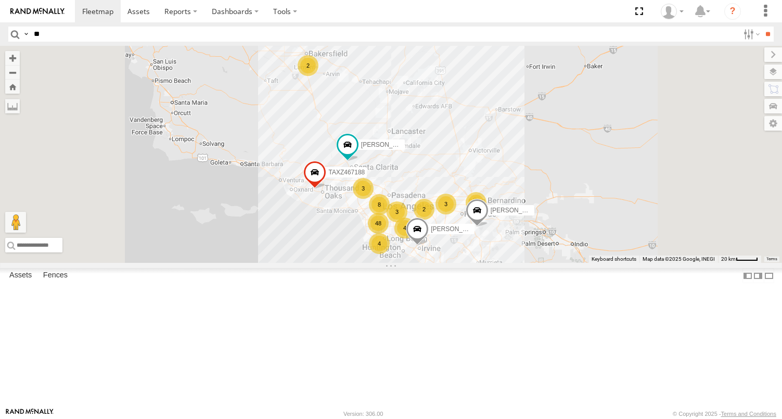
type input "**"
click at [762, 27] on input "**" at bounding box center [768, 34] width 12 height 15
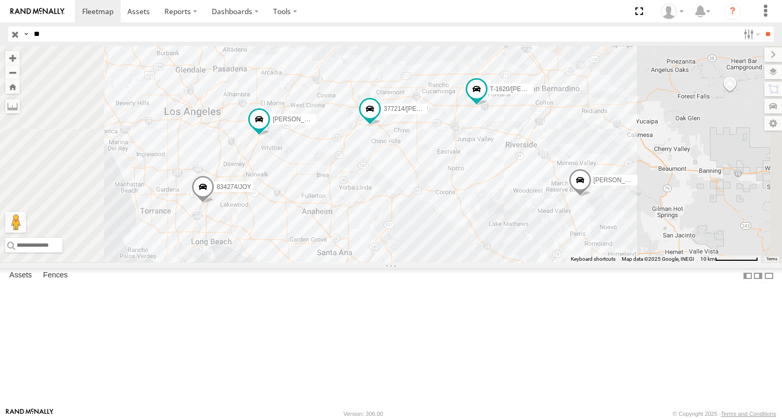
click at [0, 0] on div "FCL" at bounding box center [0, 0] width 0 height 0
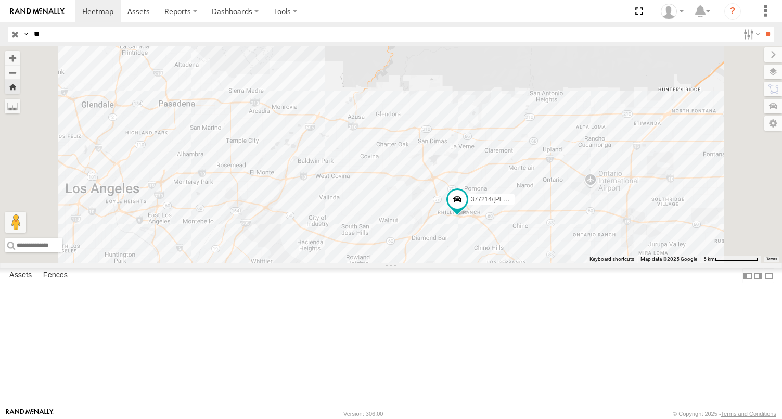
drag, startPoint x: 629, startPoint y: 319, endPoint x: 545, endPoint y: 86, distance: 247.7
click at [597, 263] on div "377214/[PERSON_NAME]" at bounding box center [391, 154] width 782 height 217
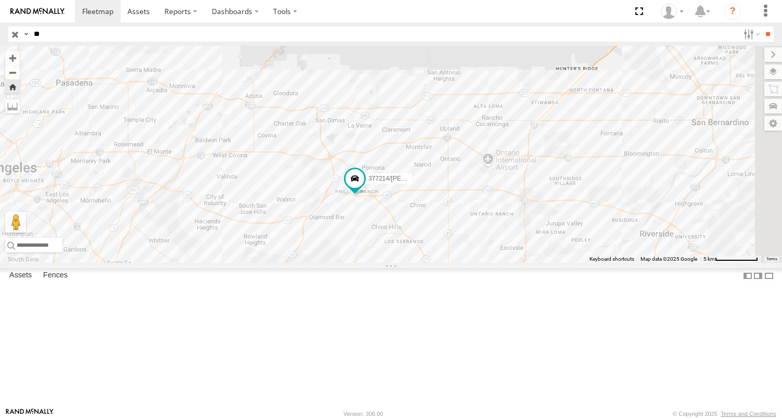
drag, startPoint x: 655, startPoint y: 291, endPoint x: 554, endPoint y: 272, distance: 102.8
click at [554, 263] on div "377214/[PERSON_NAME]" at bounding box center [391, 154] width 782 height 217
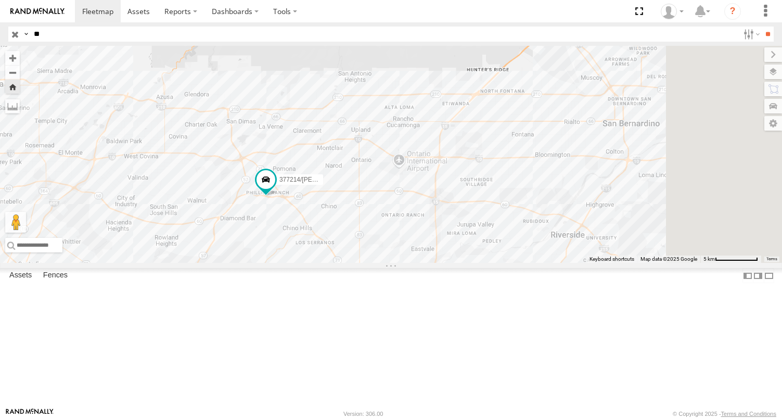
drag, startPoint x: 634, startPoint y: 273, endPoint x: 543, endPoint y: 274, distance: 91.1
click at [543, 263] on div "377214/[PERSON_NAME]" at bounding box center [391, 154] width 782 height 217
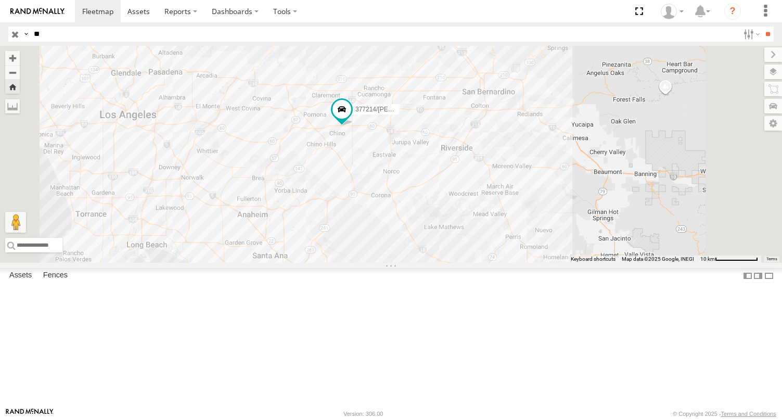
drag, startPoint x: 515, startPoint y: 309, endPoint x: 537, endPoint y: 276, distance: 40.1
click at [522, 263] on div "377214/[PERSON_NAME]" at bounding box center [391, 154] width 782 height 217
